Goal: Navigation & Orientation: Understand site structure

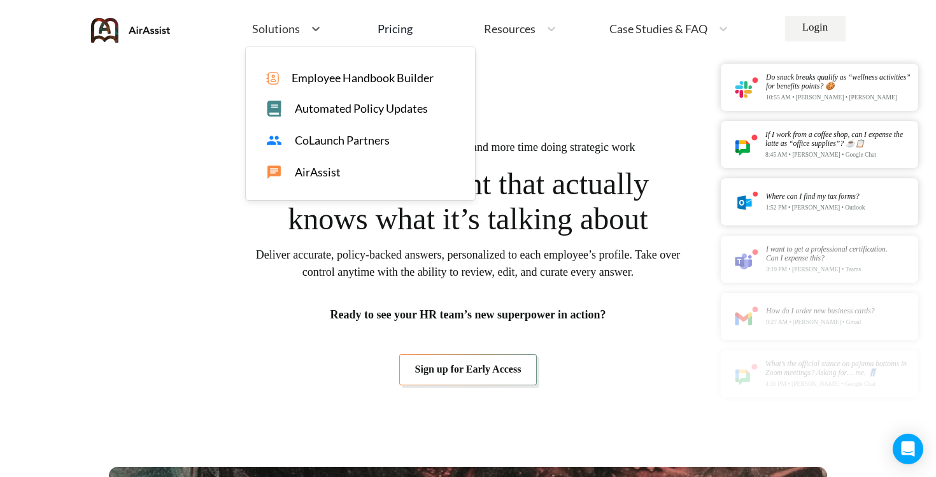
click at [307, 132] on div "CoLaunch Partners" at bounding box center [366, 140] width 201 height 16
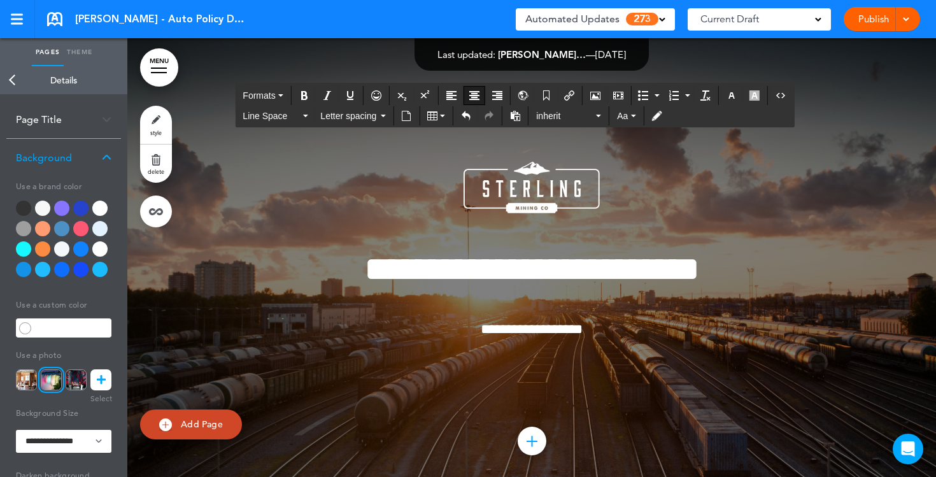
scroll to position [8895, 0]
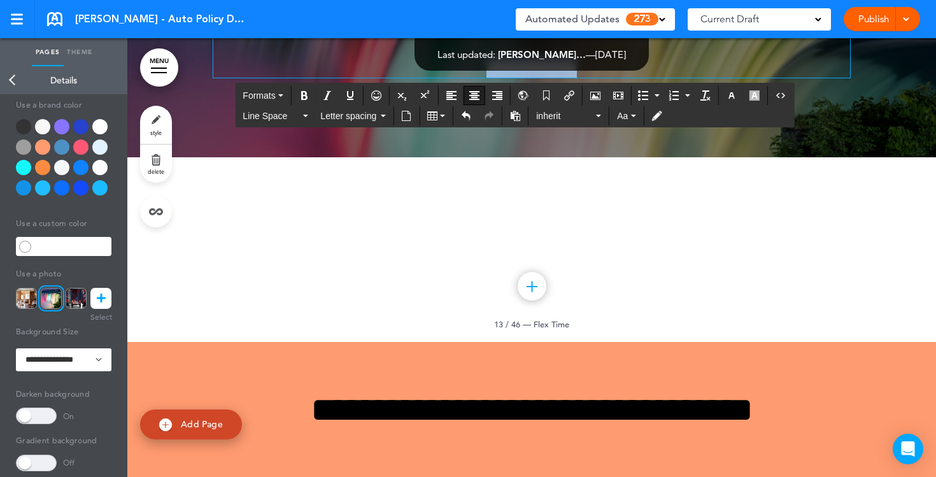
drag, startPoint x: 606, startPoint y: 315, endPoint x: 364, endPoint y: 311, distance: 242.1
click at [364, 78] on p "**********" at bounding box center [531, 66] width 637 height 22
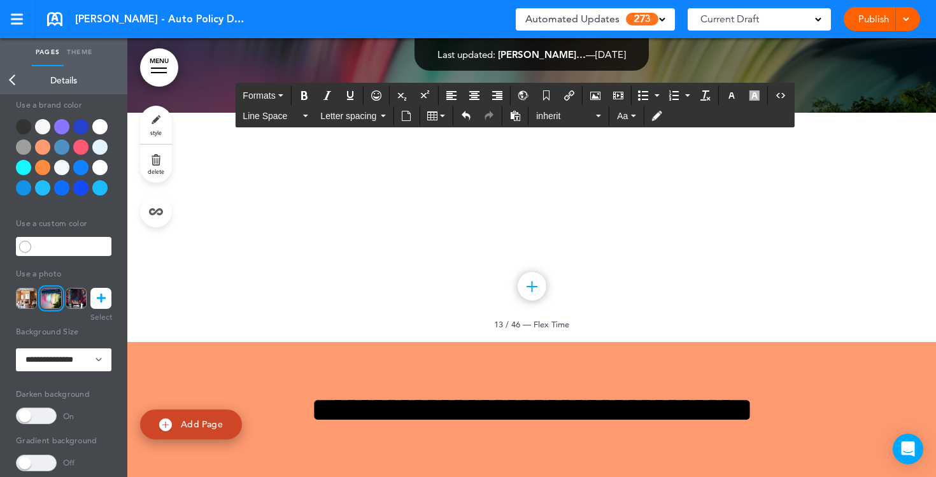
drag, startPoint x: 575, startPoint y: 283, endPoint x: 421, endPoint y: 191, distance: 179.2
click at [736, 103] on button "button" at bounding box center [732, 96] width 20 height 18
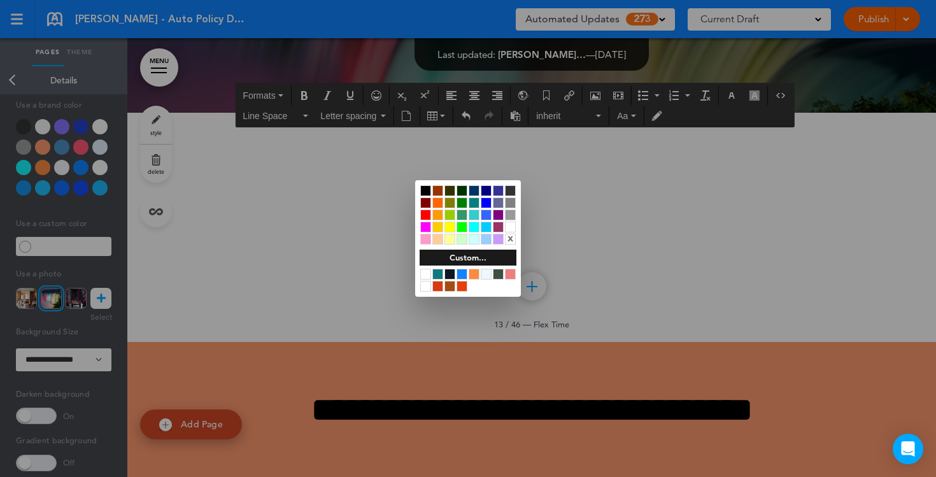
click at [425, 193] on div at bounding box center [425, 190] width 11 height 11
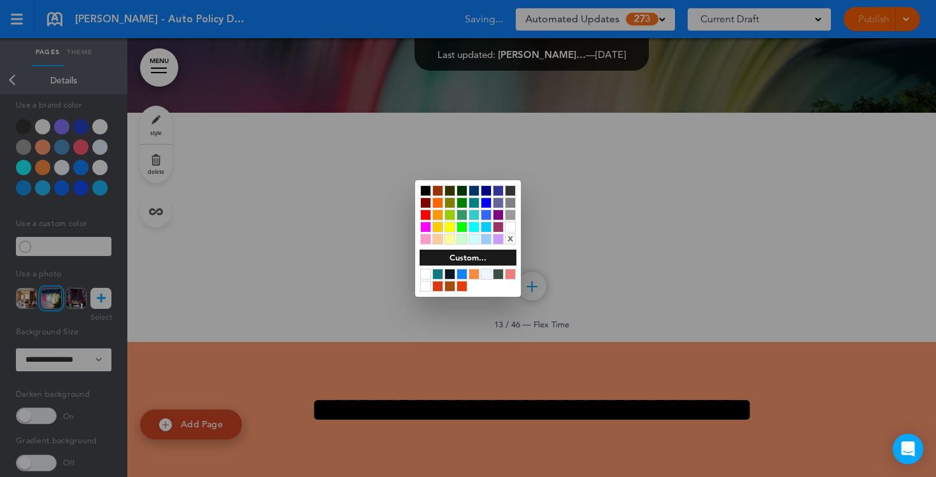
click at [317, 313] on div at bounding box center [468, 238] width 936 height 477
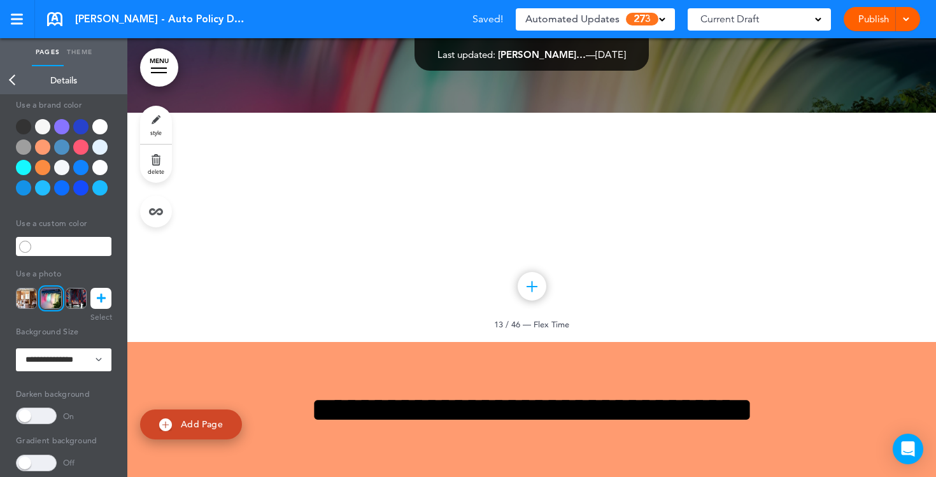
click at [98, 129] on div at bounding box center [99, 126] width 15 height 15
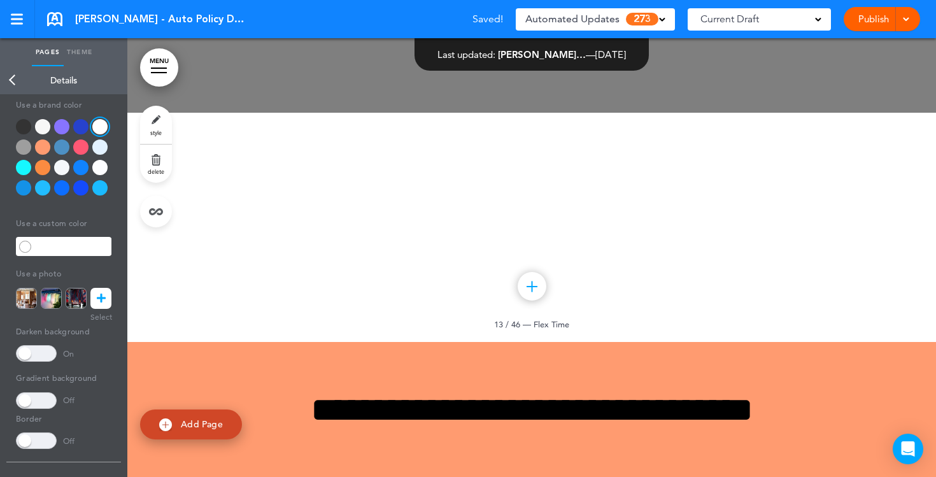
click at [9, 83] on link "Back" at bounding box center [12, 80] width 25 height 28
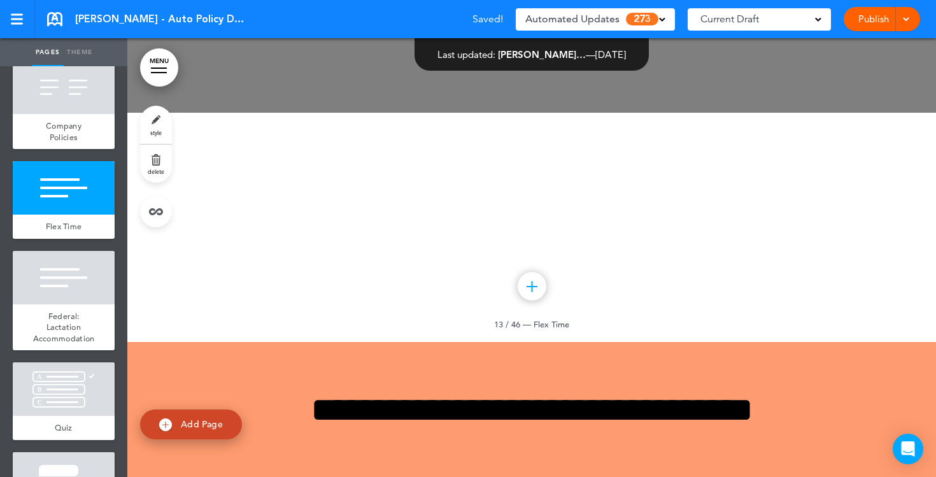
click at [148, 120] on link "style" at bounding box center [156, 125] width 32 height 38
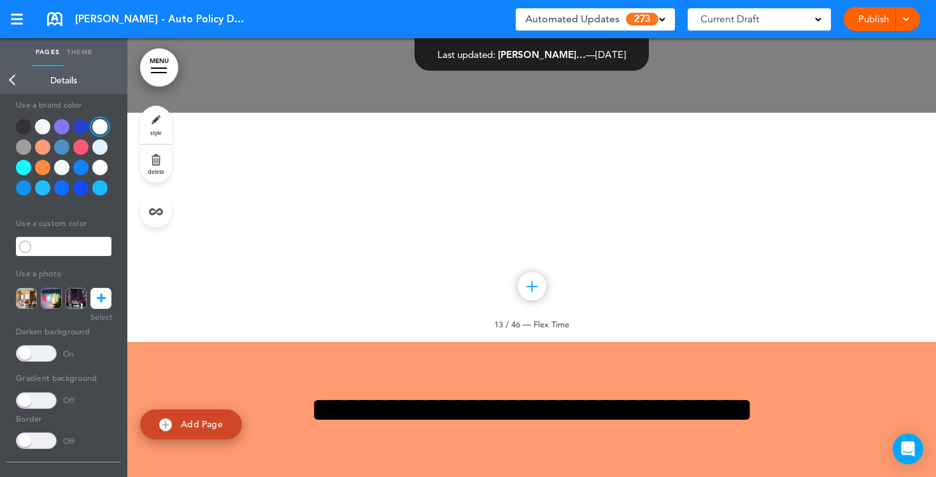
click at [46, 353] on span at bounding box center [36, 353] width 41 height 17
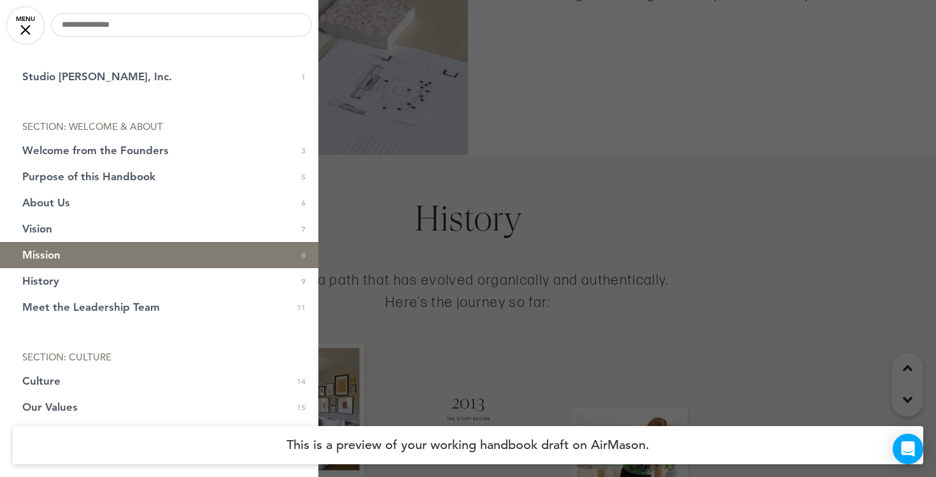
click at [29, 20] on link "MENU" at bounding box center [25, 25] width 38 height 38
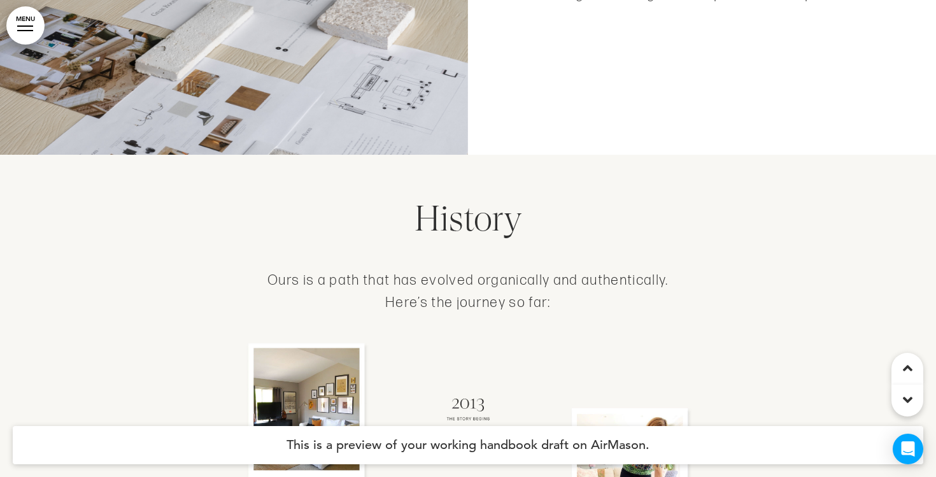
click at [39, 30] on link "MENU" at bounding box center [25, 25] width 38 height 38
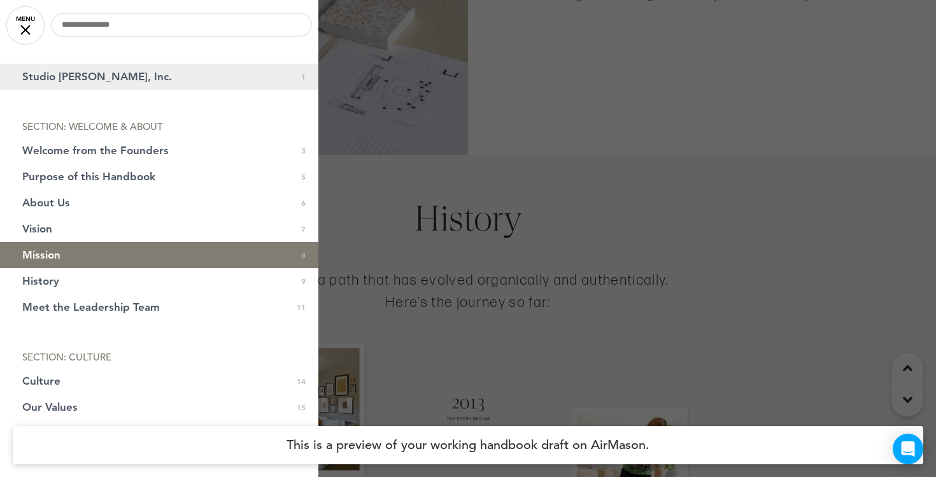
click at [76, 81] on span "Studio McGee, Inc." at bounding box center [97, 76] width 150 height 11
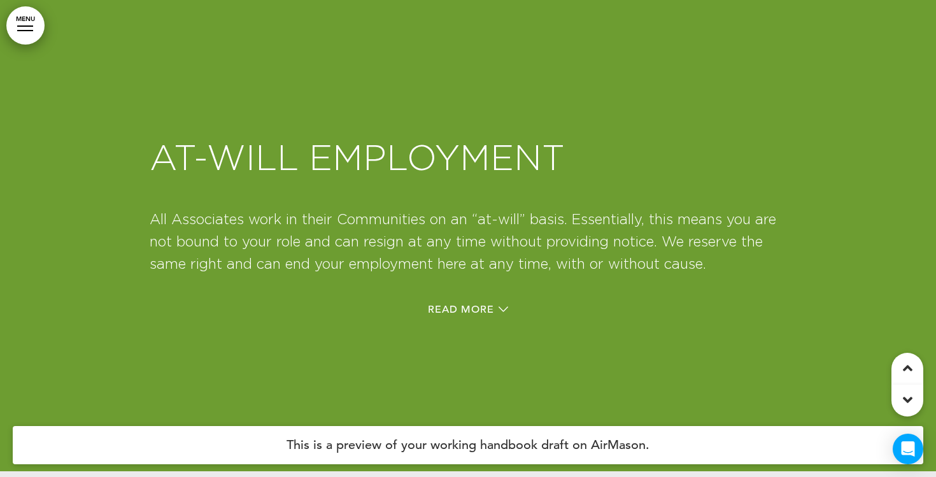
click at [37, 24] on link "MENU" at bounding box center [25, 25] width 38 height 38
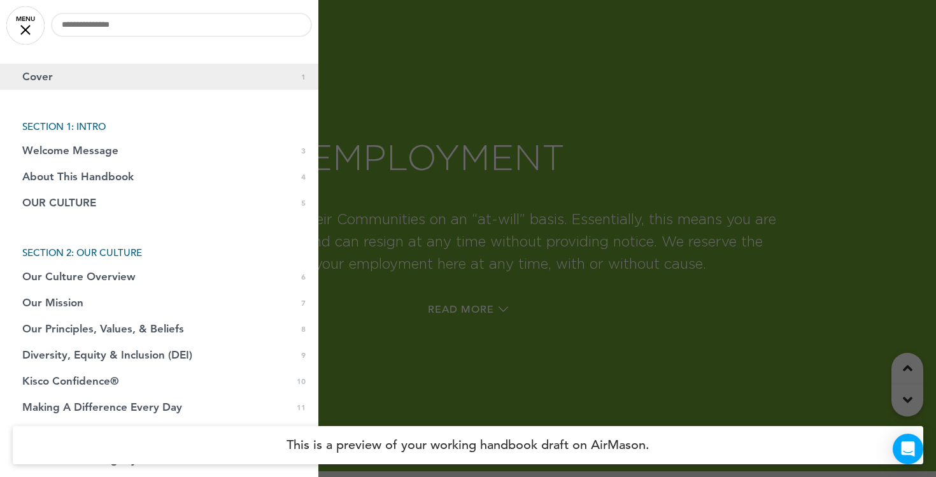
click at [66, 78] on link "Cover 0 1" at bounding box center [159, 77] width 318 height 26
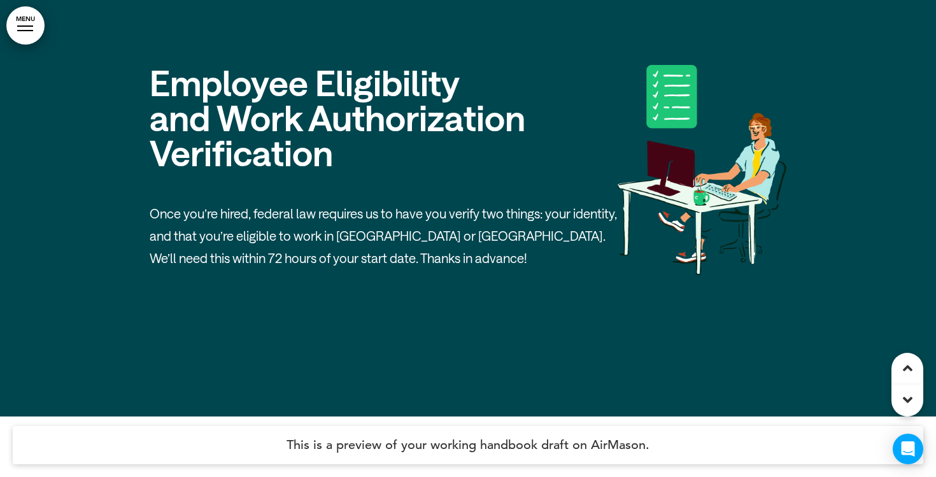
click at [22, 33] on link "MENU" at bounding box center [25, 25] width 38 height 38
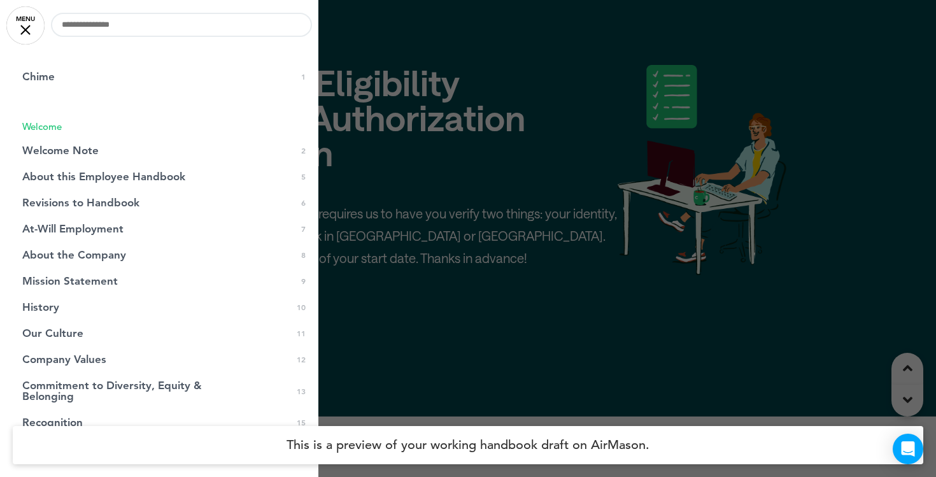
drag, startPoint x: 126, startPoint y: 46, endPoint x: 117, endPoint y: 61, distance: 16.6
click at [125, 49] on div "0 / 0 Chime 0 1 Welcome Welcome Note 0 2 Image 0 3 0" at bounding box center [159, 238] width 318 height 477
click at [110, 71] on link "Chime 0 1" at bounding box center [159, 77] width 318 height 26
